Goal: Task Accomplishment & Management: Use online tool/utility

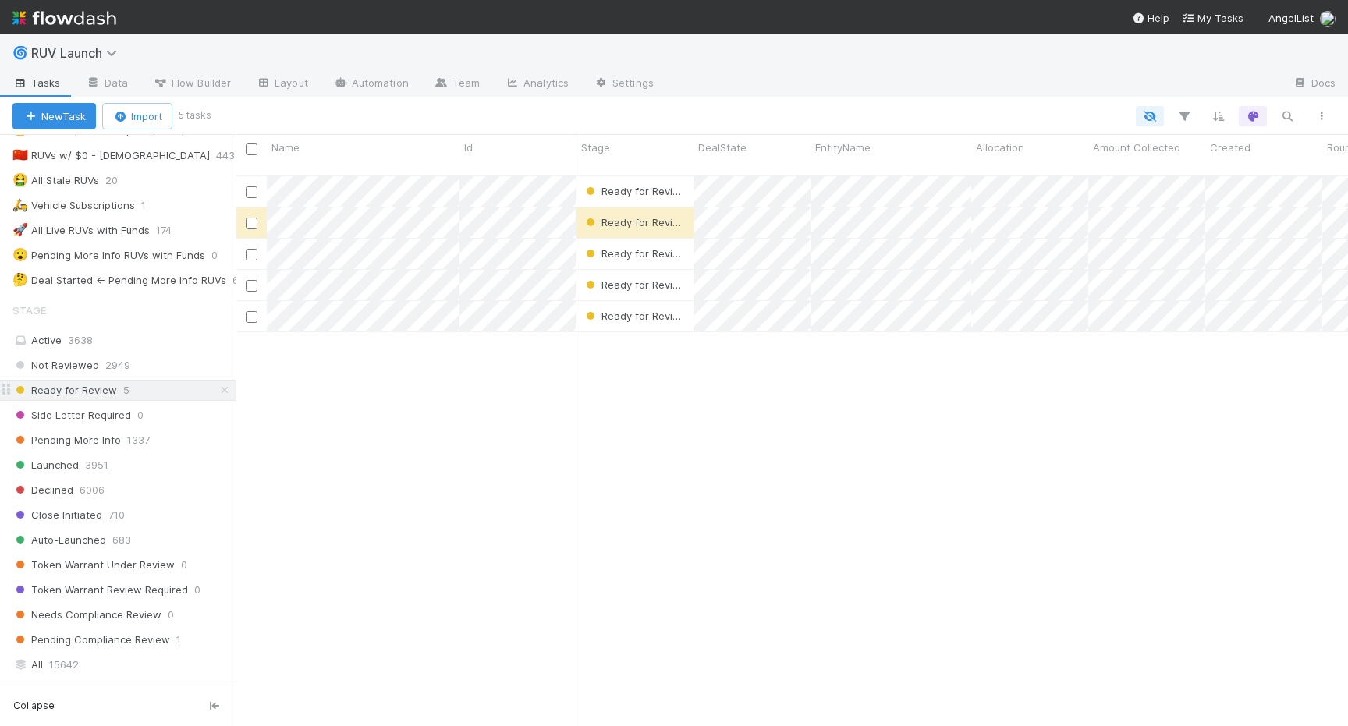
scroll to position [346, 0]
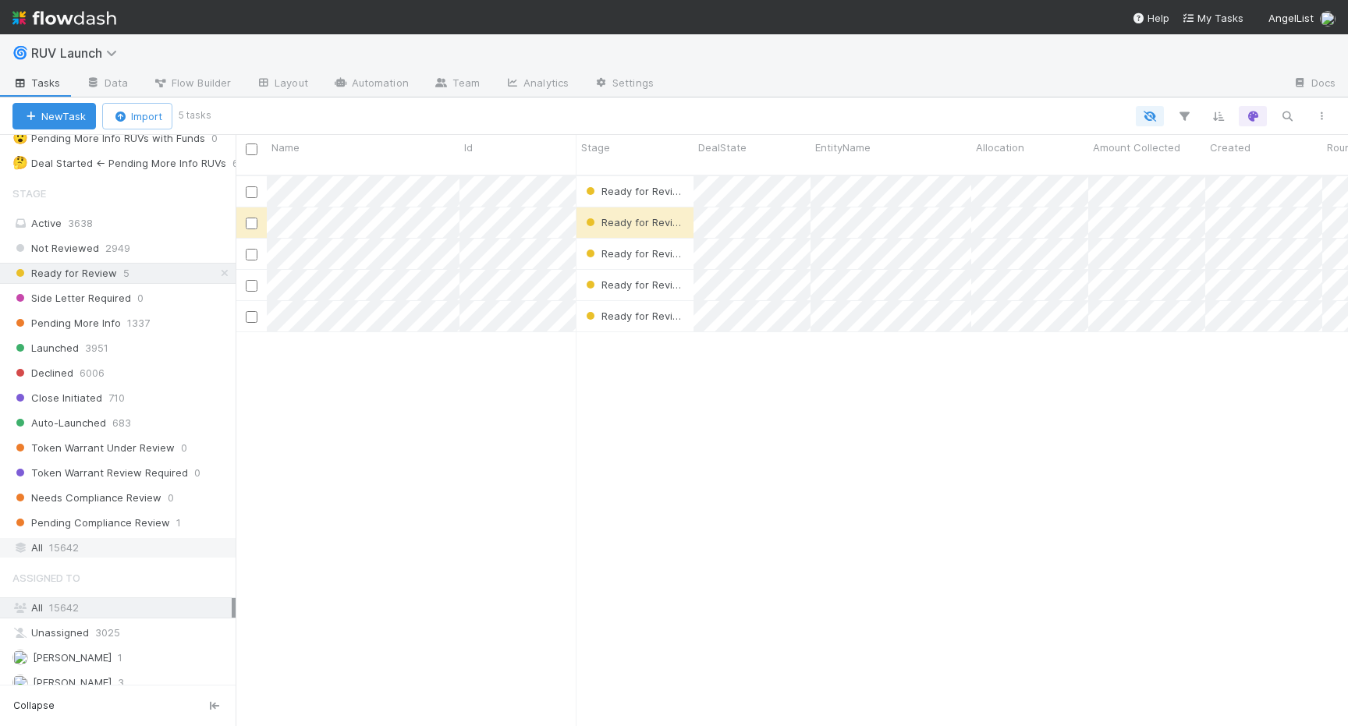
click at [79, 544] on div "All 15642" at bounding box center [121, 547] width 219 height 19
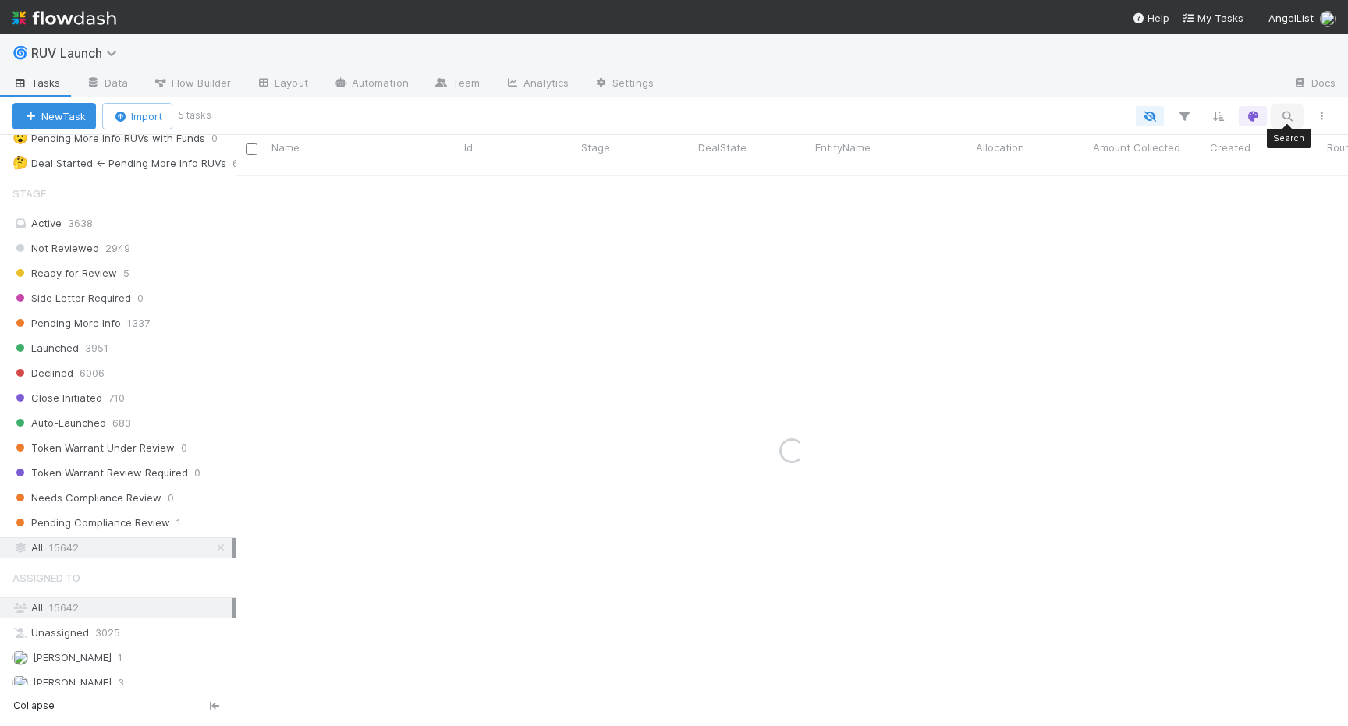
click at [1283, 115] on icon "button" at bounding box center [1287, 116] width 16 height 14
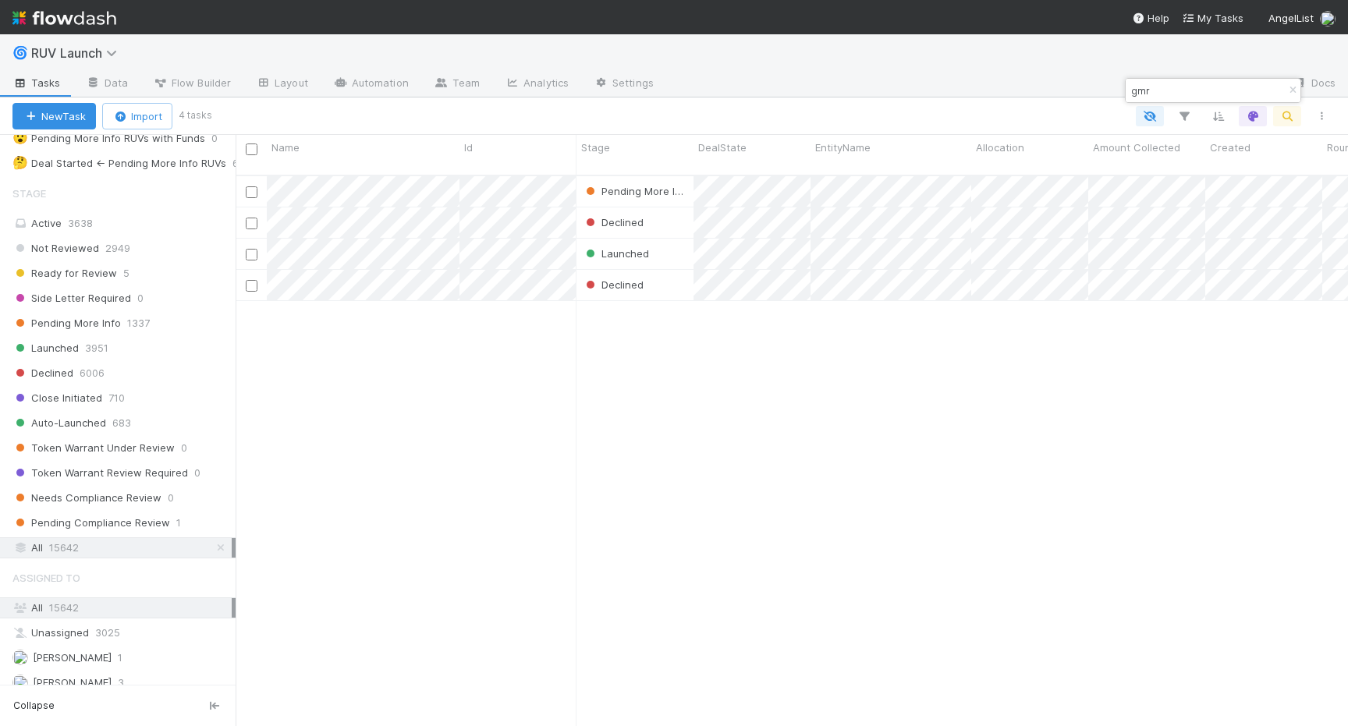
scroll to position [563, 1112]
type input "gmr"
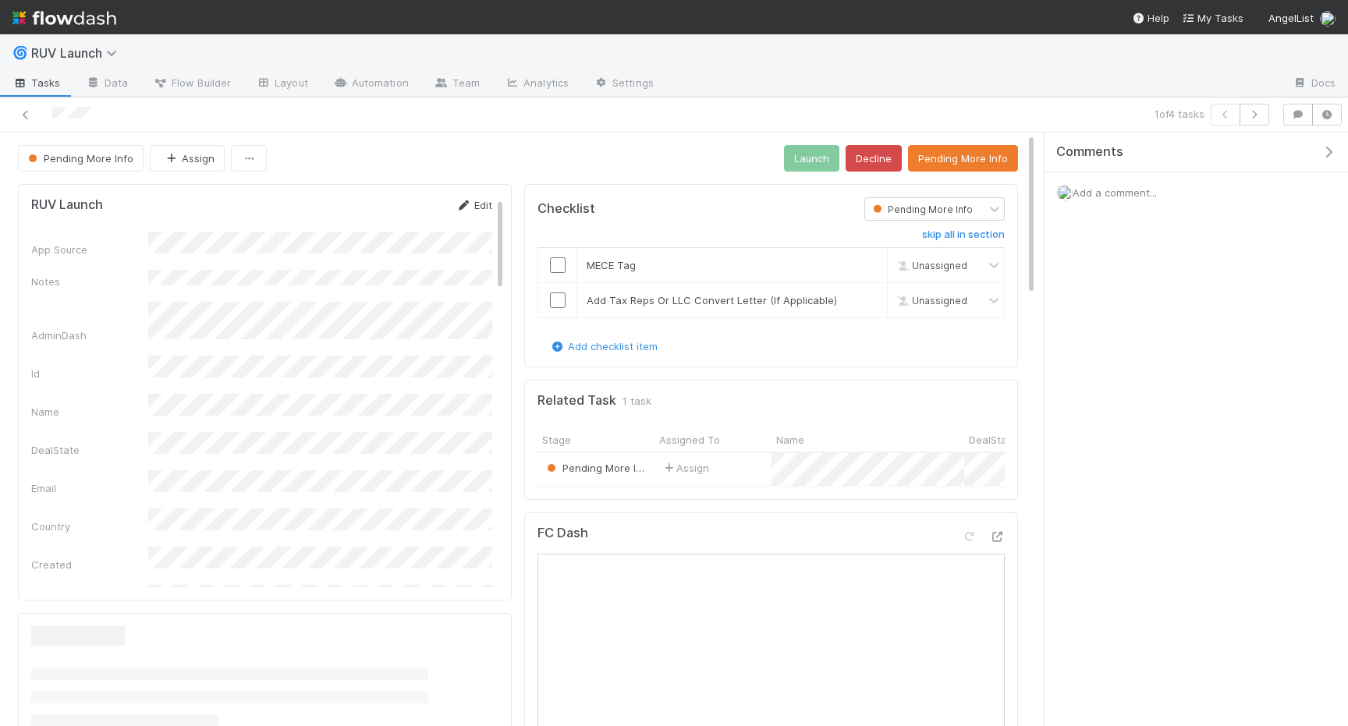
click at [478, 202] on link "Edit" at bounding box center [474, 205] width 37 height 12
click at [418, 213] on button "Save" at bounding box center [409, 210] width 44 height 27
click at [553, 263] on input "checkbox" at bounding box center [558, 265] width 16 height 16
click at [553, 307] on td at bounding box center [557, 299] width 39 height 35
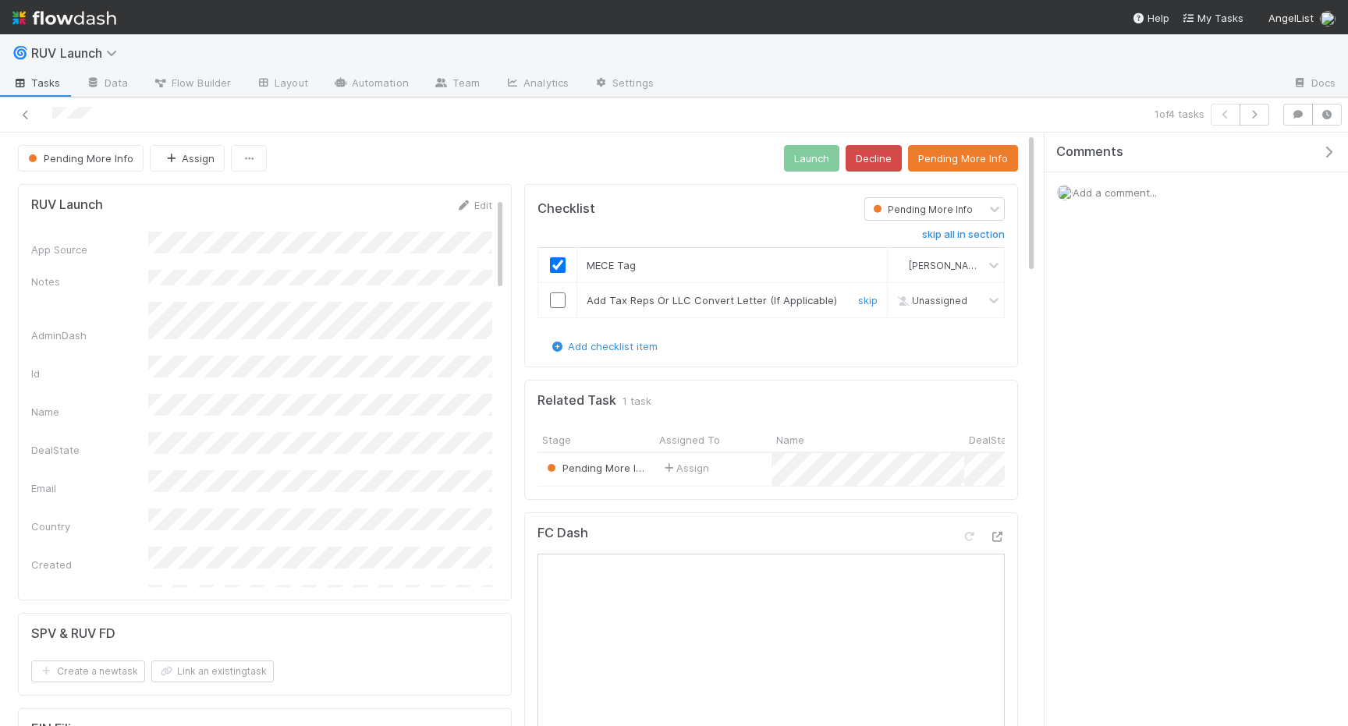
click at [560, 303] on input "checkbox" at bounding box center [558, 300] width 16 height 16
click at [804, 151] on button "Launch" at bounding box center [811, 158] width 55 height 27
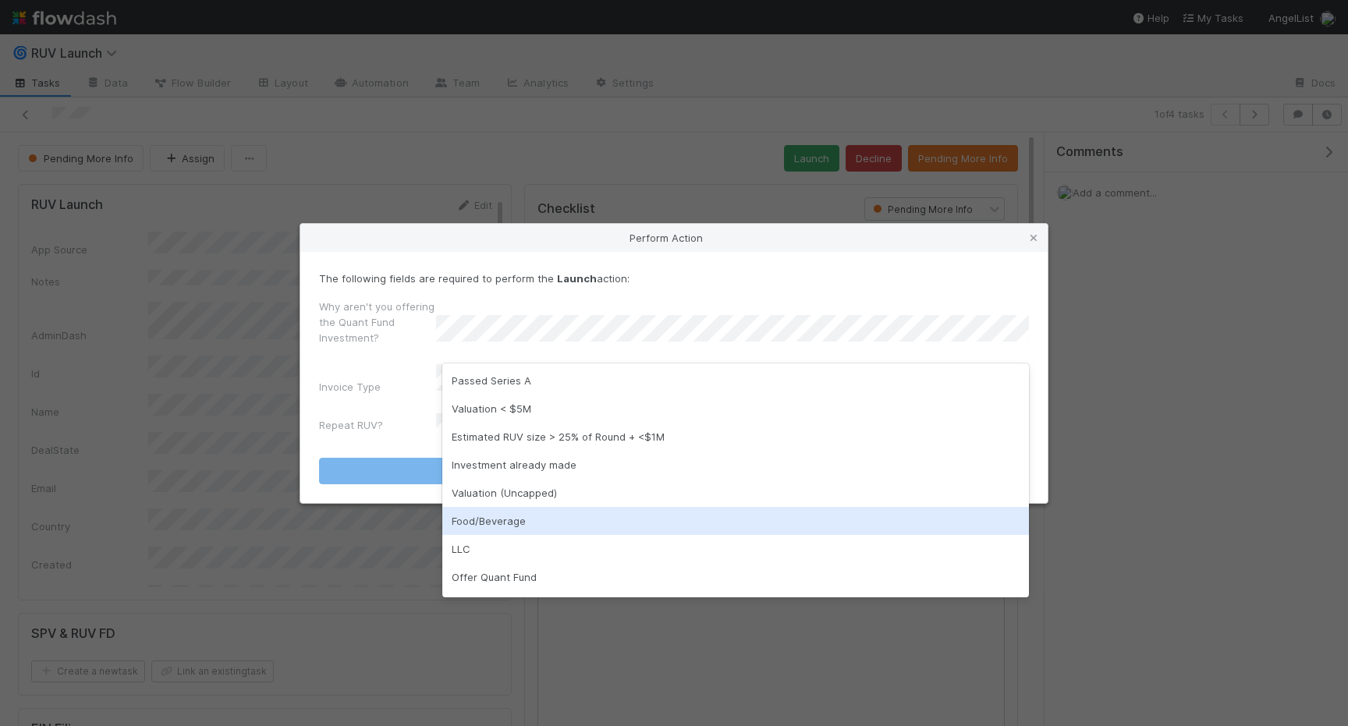
scroll to position [25, 0]
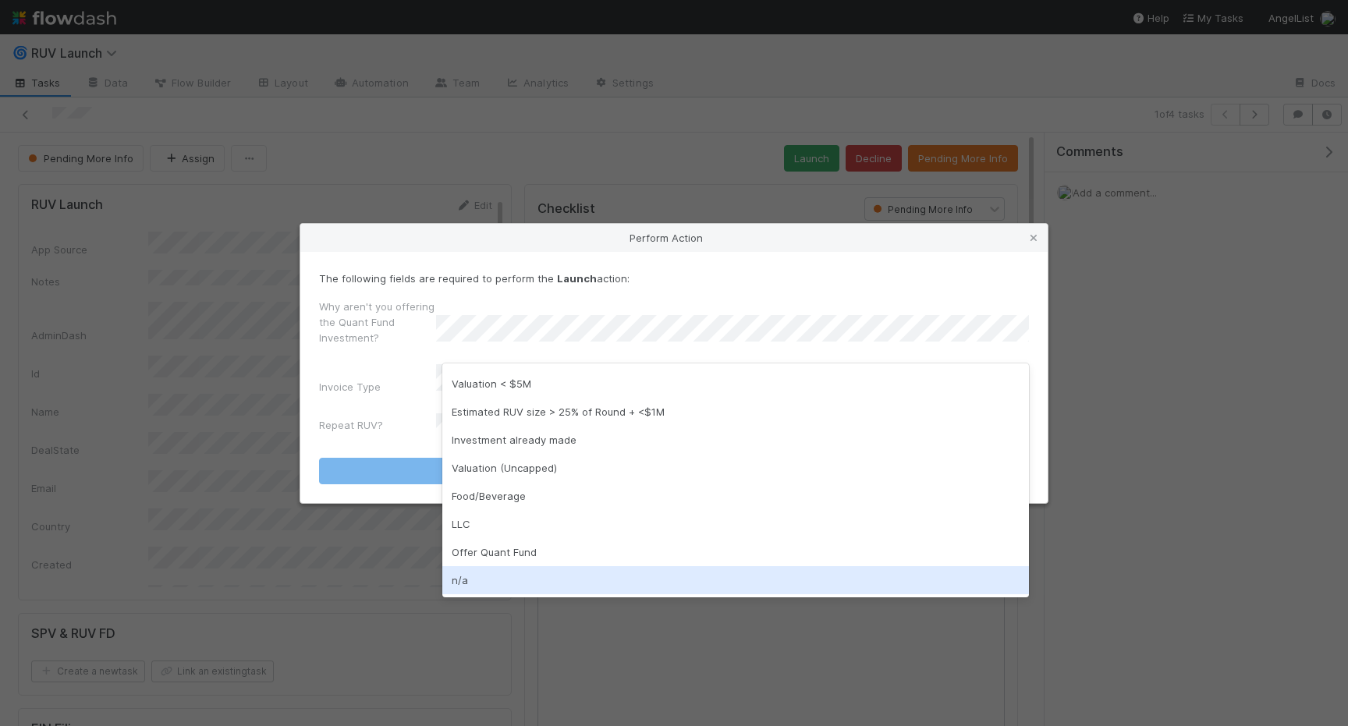
click at [473, 580] on div "n/a" at bounding box center [735, 580] width 587 height 28
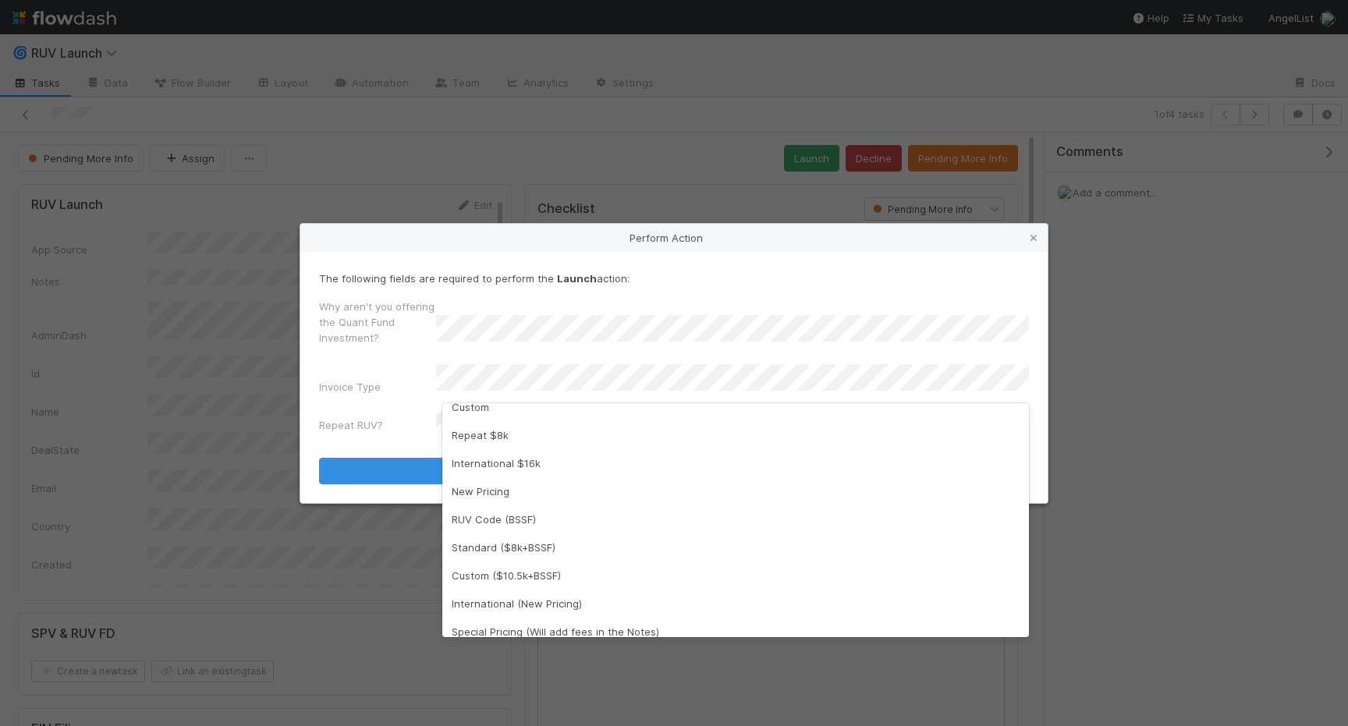
scroll to position [190, 0]
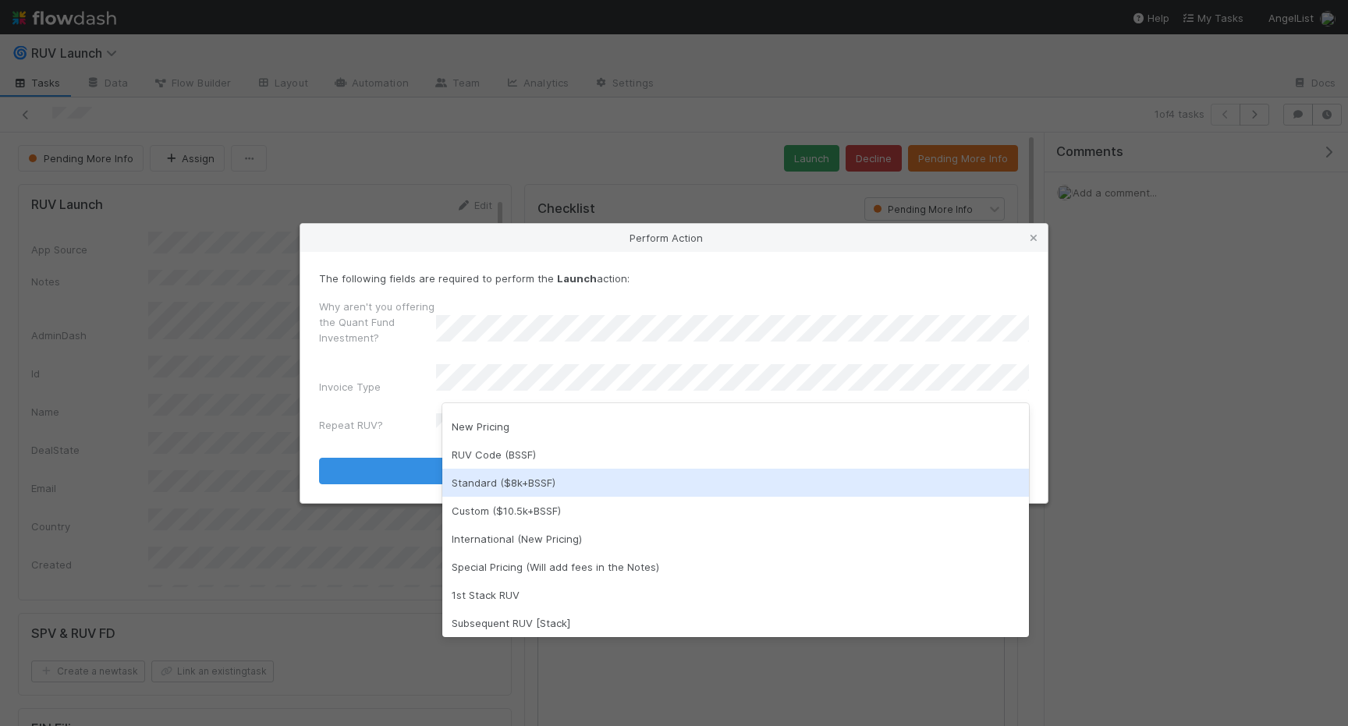
click at [514, 478] on div "Standard ($8k+BSSF)" at bounding box center [735, 483] width 587 height 28
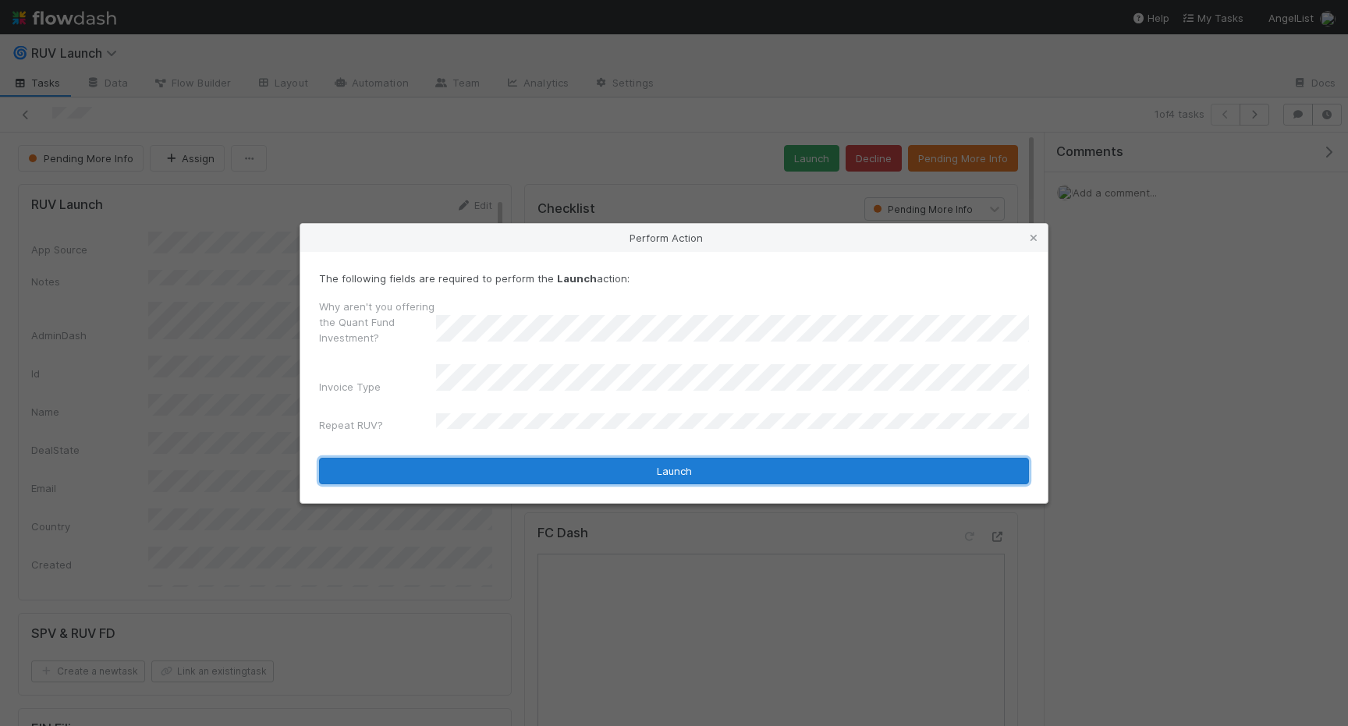
click at [507, 458] on button "Launch" at bounding box center [674, 471] width 710 height 27
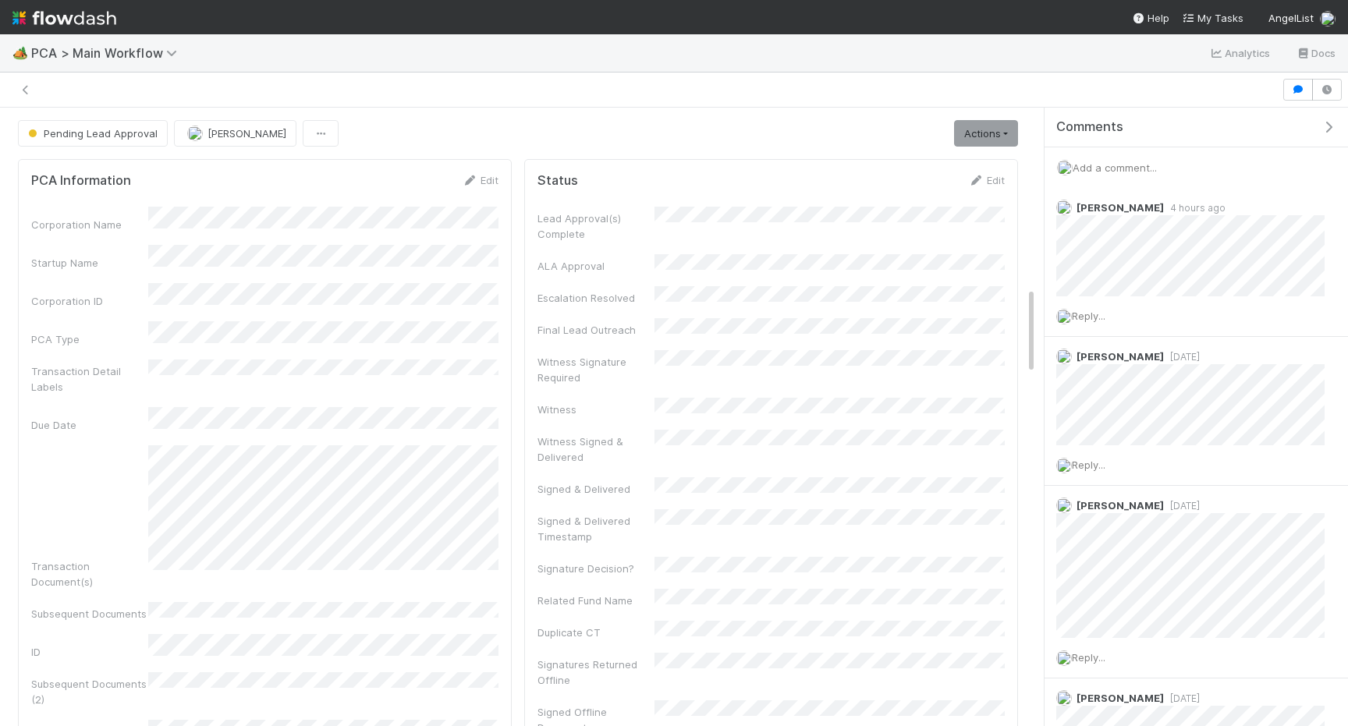
scroll to position [1263, 0]
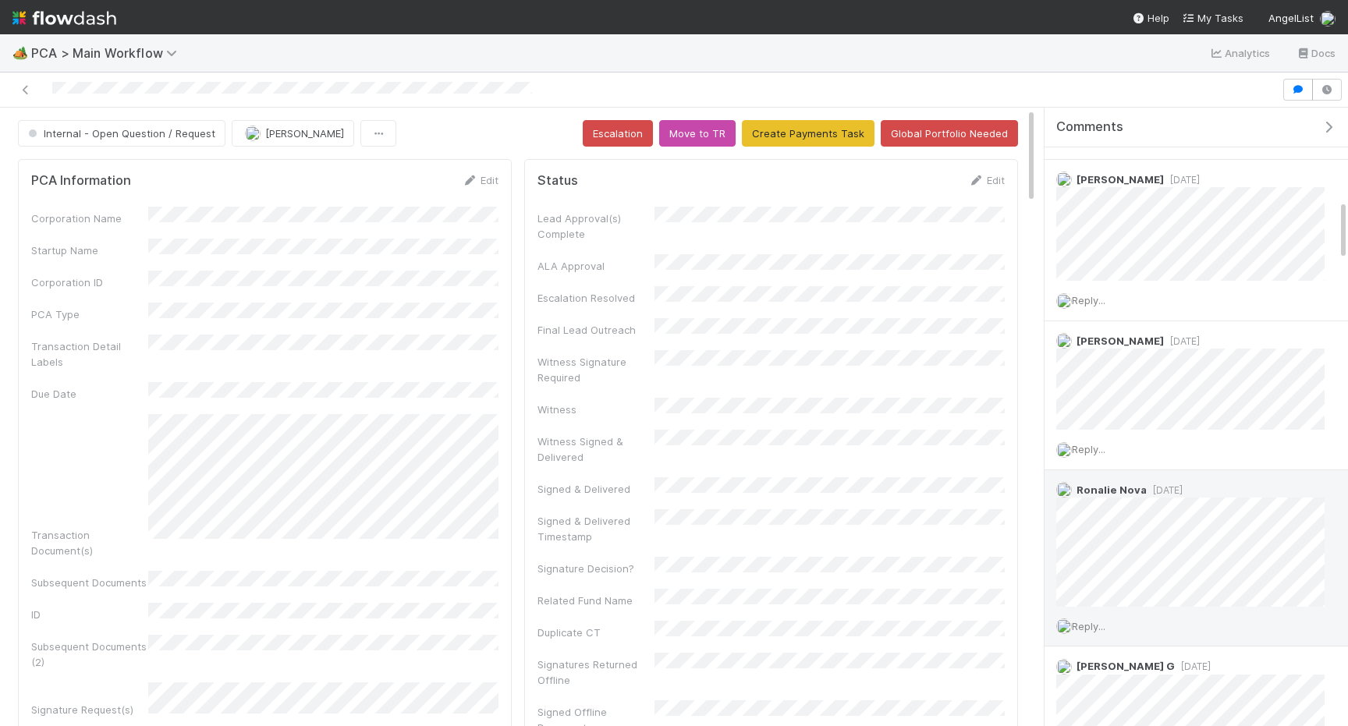
scroll to position [691, 0]
